Goal: Transaction & Acquisition: Purchase product/service

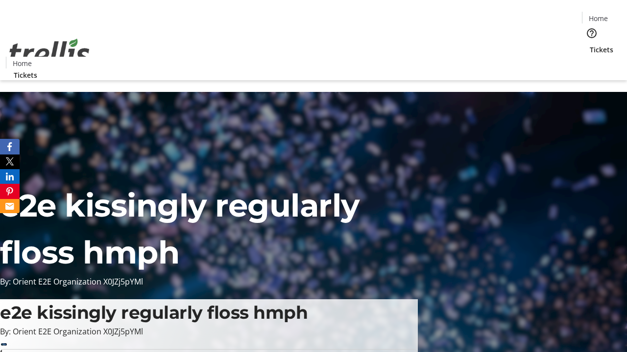
click at [589, 45] on span "Tickets" at bounding box center [600, 50] width 23 height 10
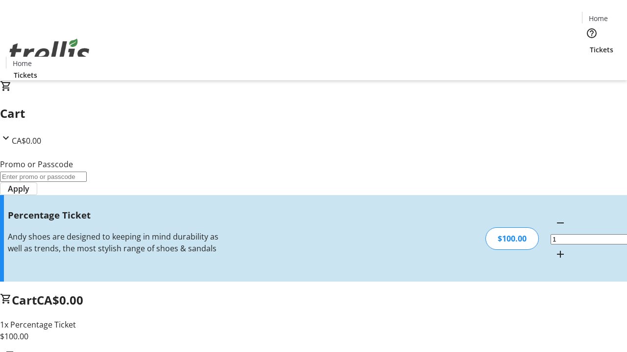
type input "BAR"
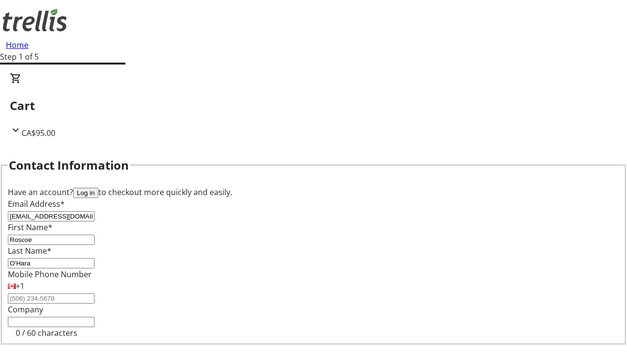
type input "O'Hara"
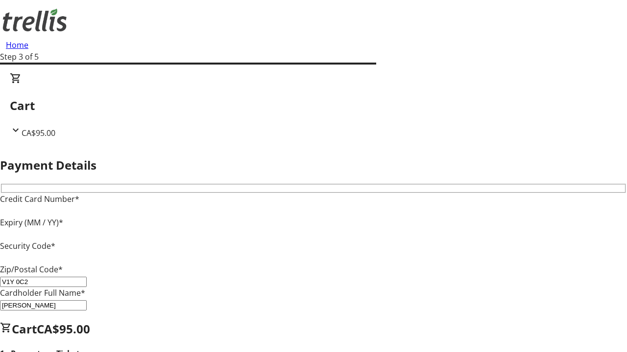
type input "V1Y 0C2"
